Goal: Task Accomplishment & Management: Manage account settings

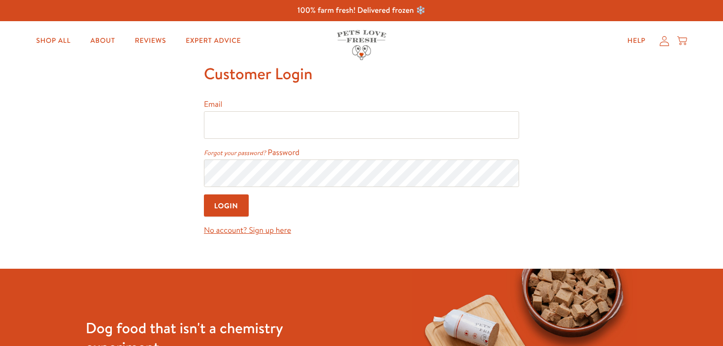
type input "[EMAIL_ADDRESS][DOMAIN_NAME]"
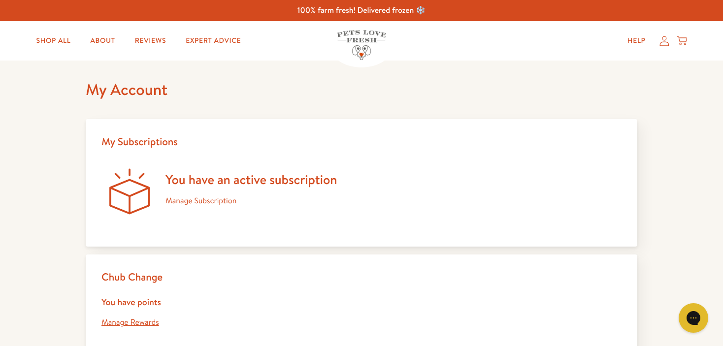
click at [194, 204] on link "Manage Subscription" at bounding box center [200, 201] width 71 height 11
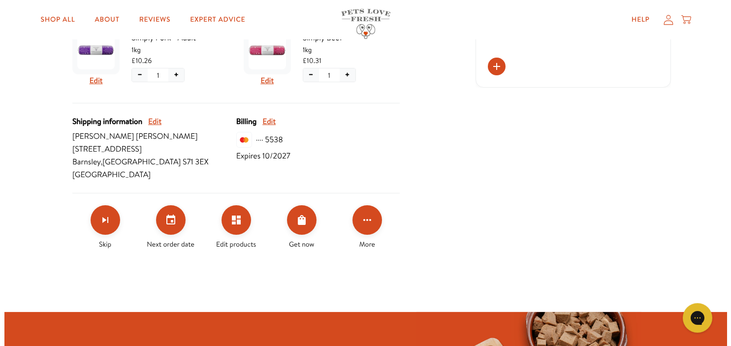
scroll to position [403, 0]
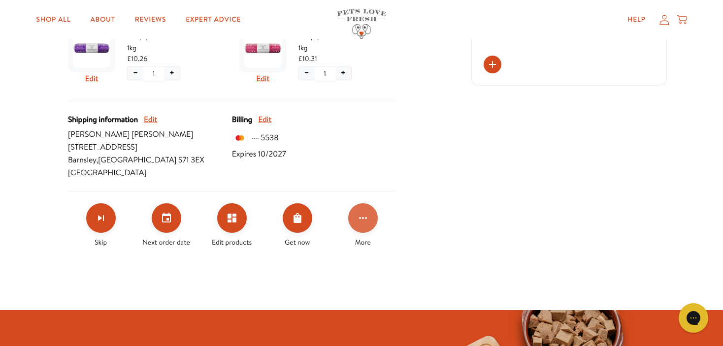
click at [369, 216] on button "Click for more options" at bounding box center [363, 218] width 30 height 30
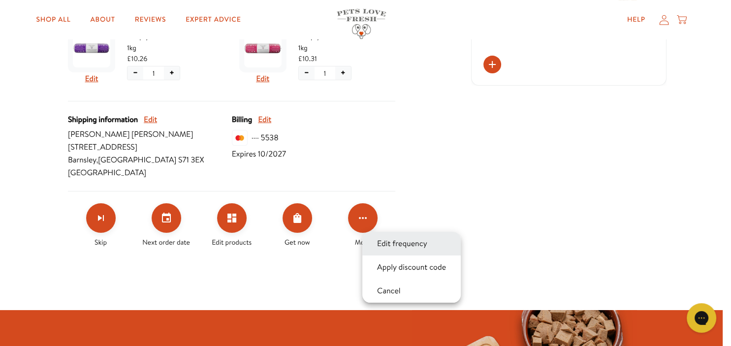
click at [403, 243] on button "Edit frequency" at bounding box center [402, 244] width 56 height 12
select testing "Delivery every 7 weeks"
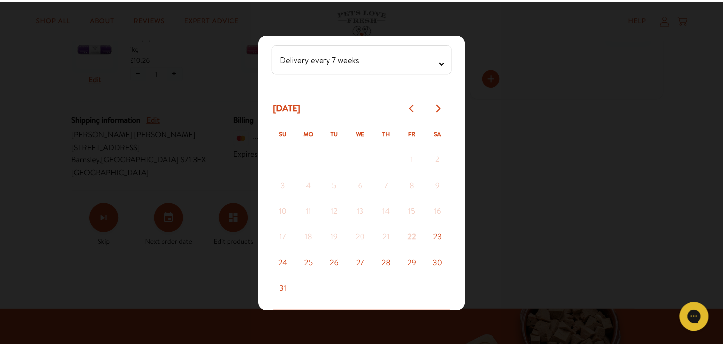
scroll to position [20, 0]
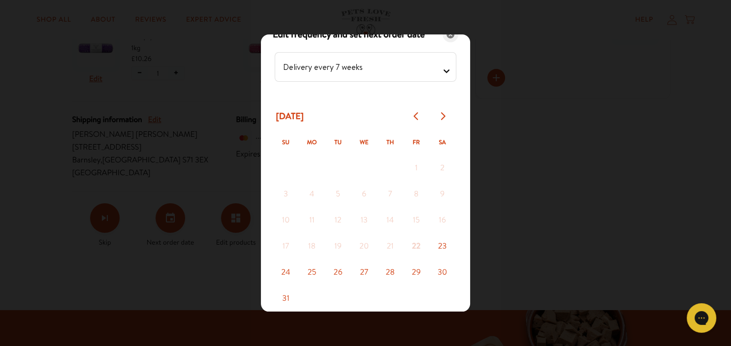
click at [447, 35] on icon "Close" at bounding box center [451, 35] width 8 height 8
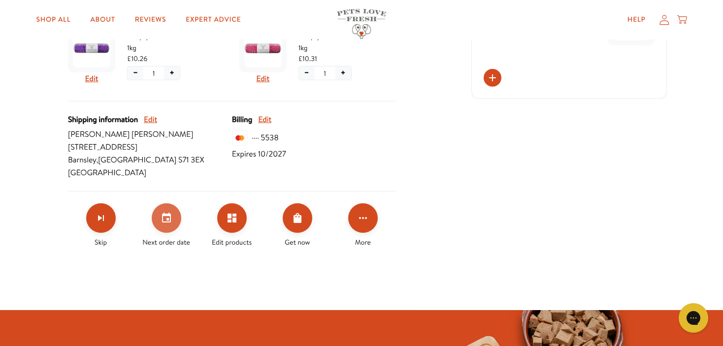
click at [163, 217] on icon "Set your next order date" at bounding box center [166, 218] width 9 height 10
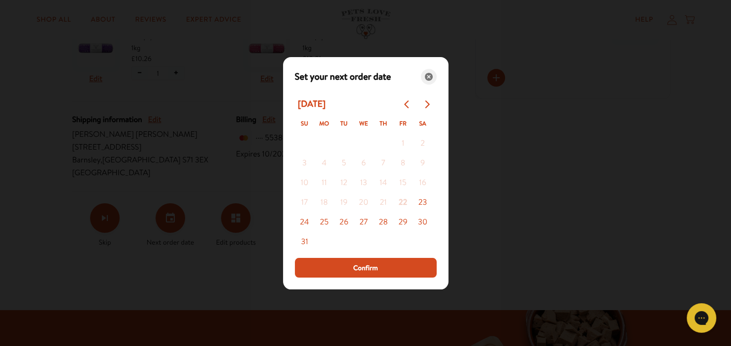
click at [428, 74] on icon "Close" at bounding box center [429, 77] width 8 height 8
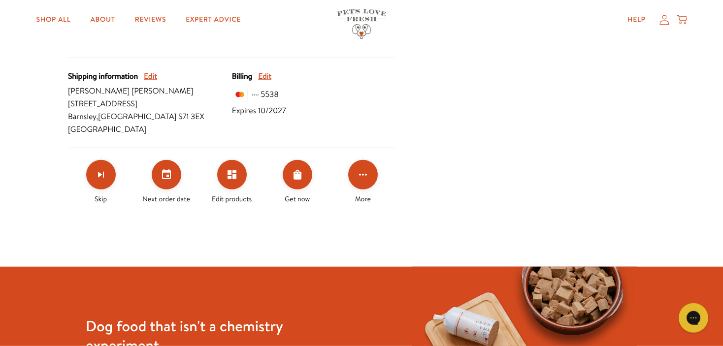
scroll to position [456, 0]
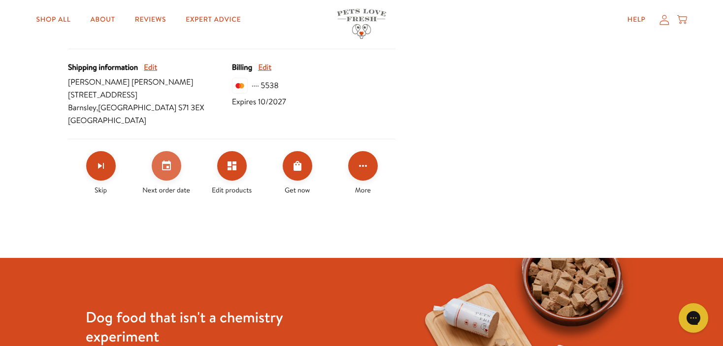
click at [170, 168] on icon "Set your next order date" at bounding box center [166, 166] width 9 height 10
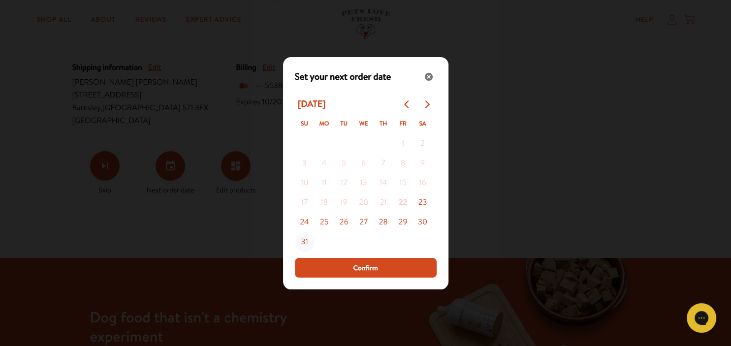
click at [305, 242] on button "31" at bounding box center [305, 242] width 20 height 20
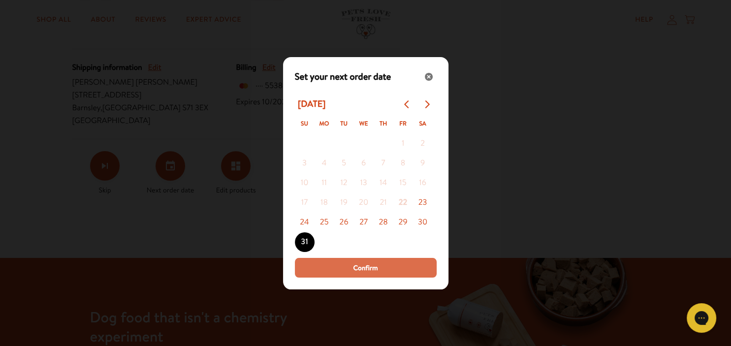
click at [362, 265] on span "Confirm" at bounding box center [365, 267] width 25 height 11
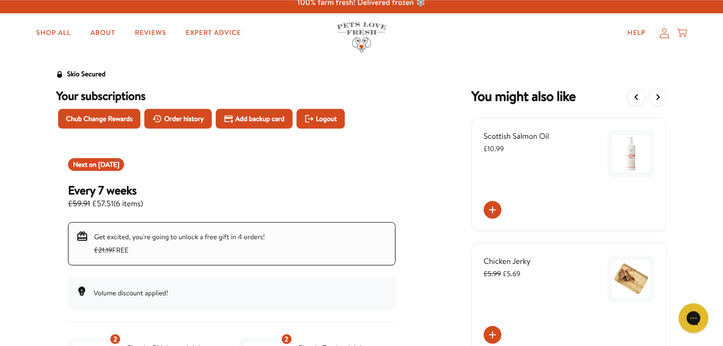
scroll to position [0, 0]
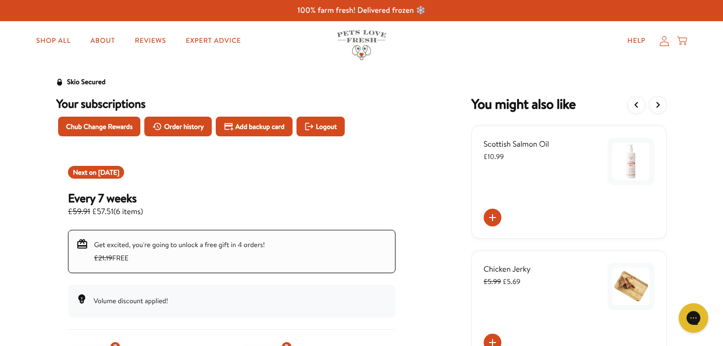
click at [661, 49] on div "Help My account Cart" at bounding box center [654, 41] width 73 height 20
click at [662, 46] on icon at bounding box center [663, 41] width 9 height 10
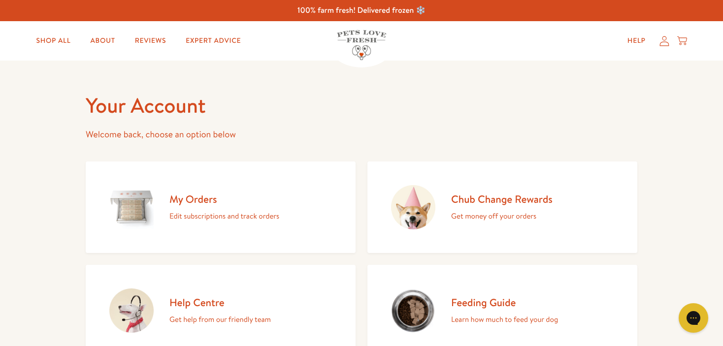
click at [185, 211] on p "Edit subscriptions and track orders" at bounding box center [224, 216] width 110 height 13
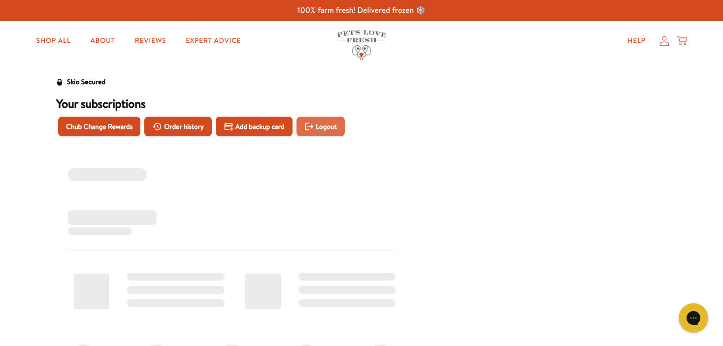
click at [327, 128] on span "Logout" at bounding box center [326, 126] width 21 height 11
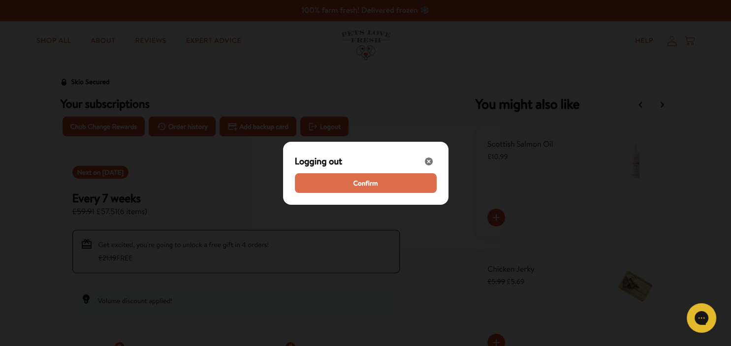
click at [373, 184] on span "Confirm" at bounding box center [365, 183] width 25 height 11
